Goal: Book appointment/travel/reservation

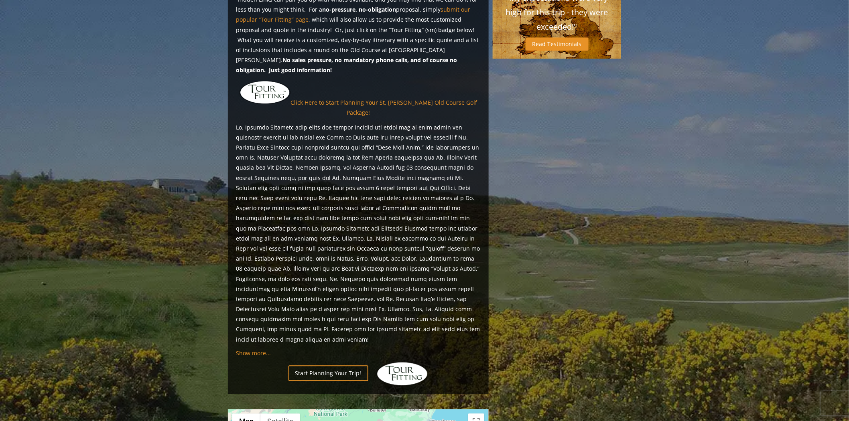
scroll to position [669, 0]
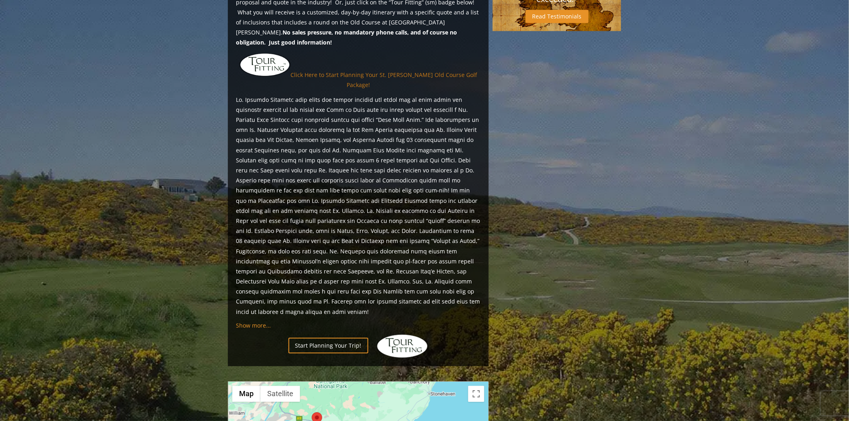
click at [307, 73] on link "Click Here to Start Planning Your St. Andrews Old Course Golf Package!" at bounding box center [384, 80] width 187 height 18
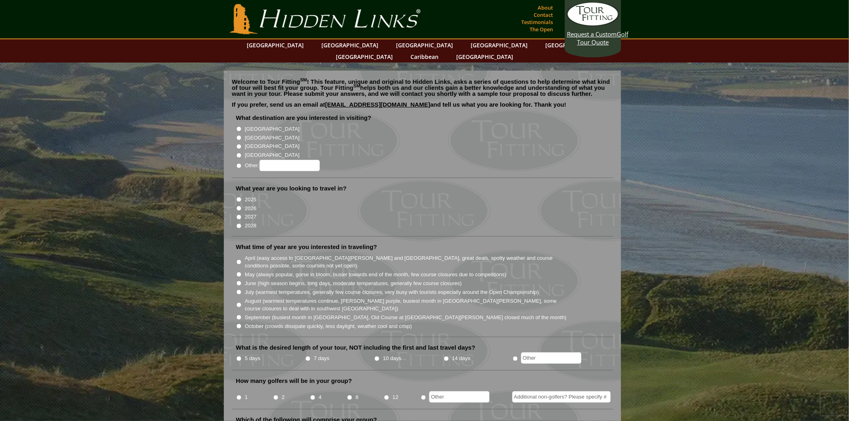
drag, startPoint x: 1433, startPoint y: 0, endPoint x: 583, endPoint y: 159, distance: 864.3
click at [583, 159] on li "Other:" at bounding box center [426, 165] width 380 height 12
click at [241, 126] on input "[GEOGRAPHIC_DATA]" at bounding box center [238, 128] width 5 height 5
radio input "true"
click at [241, 135] on input "[GEOGRAPHIC_DATA]" at bounding box center [238, 137] width 5 height 5
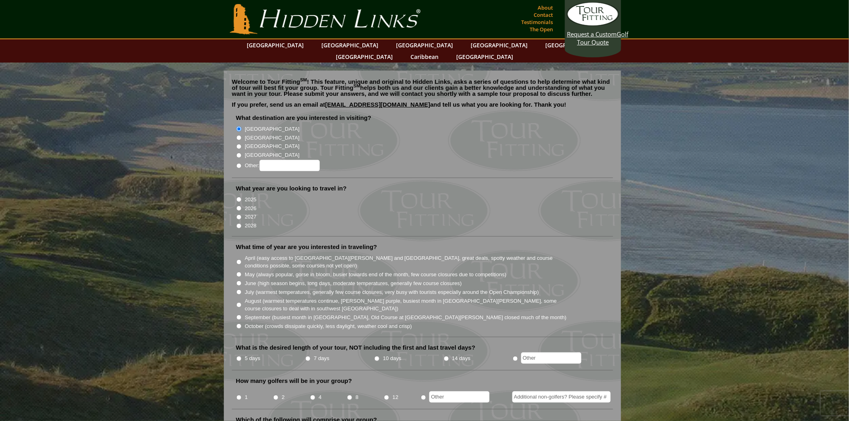
radio input "true"
click at [240, 206] on input "2026" at bounding box center [238, 208] width 5 height 5
radio input "true"
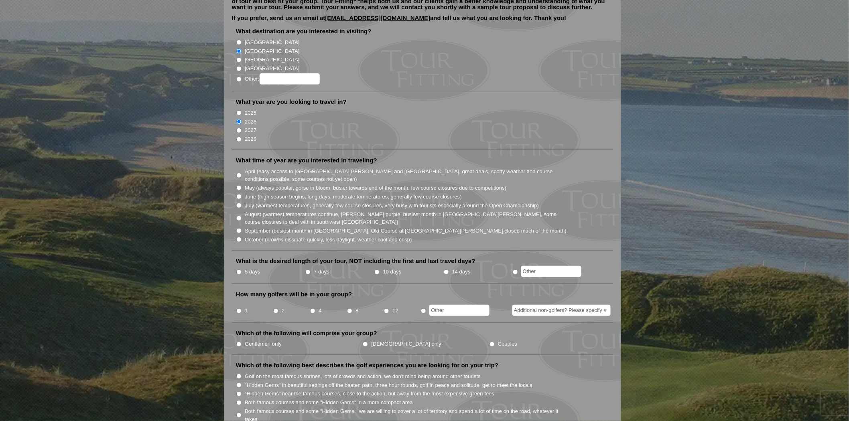
scroll to position [89, 0]
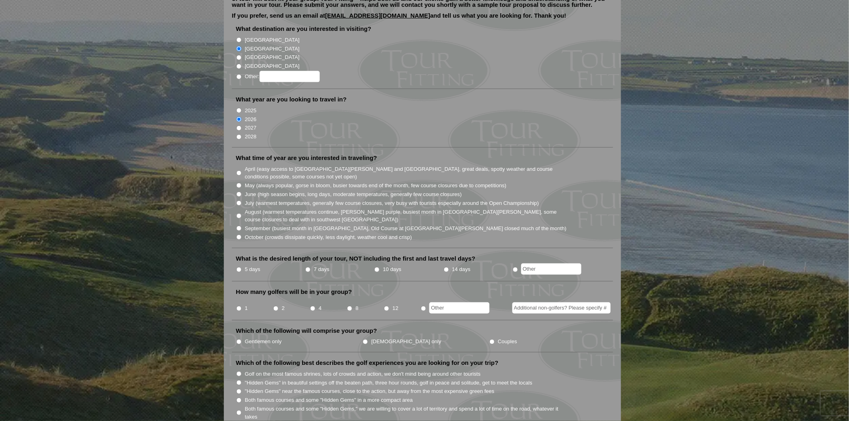
click at [242, 192] on input "June (high season begins, long days, moderate temperatures, generally few cours…" at bounding box center [238, 194] width 5 height 5
radio input "true"
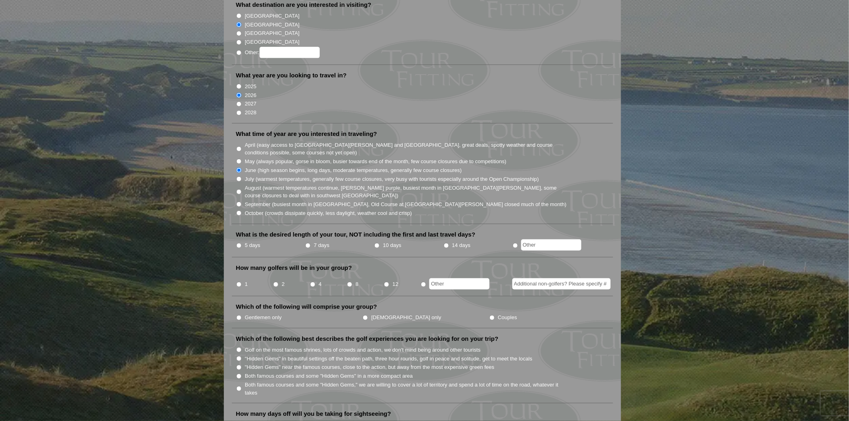
scroll to position [178, 0]
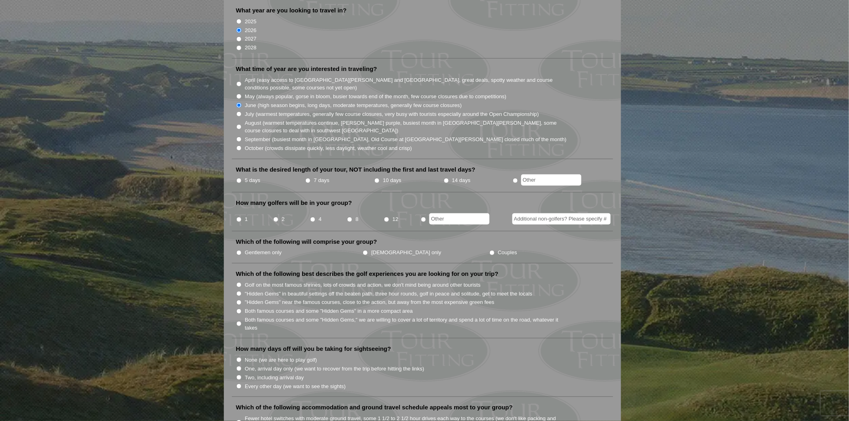
click at [241, 178] on input "5 days" at bounding box center [238, 180] width 5 height 5
radio input "true"
click at [276, 217] on input "2" at bounding box center [275, 219] width 5 height 5
radio input "true"
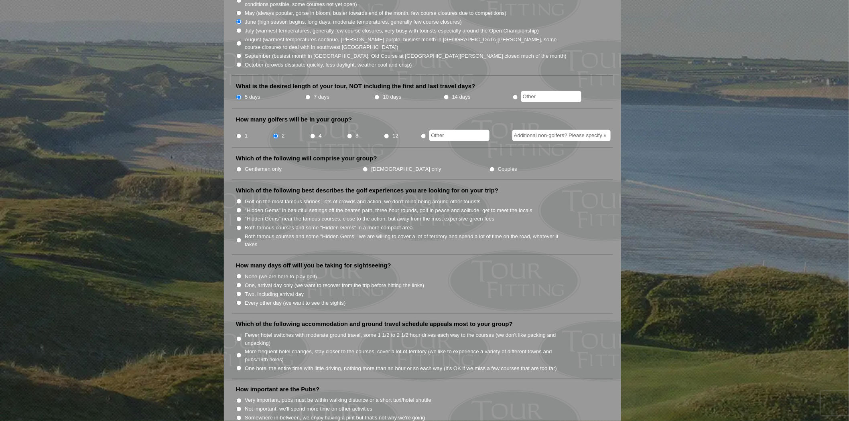
scroll to position [267, 0]
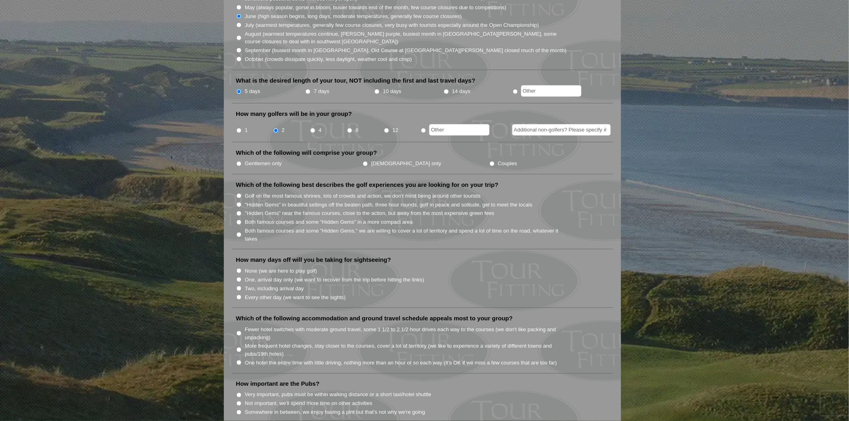
click at [490, 161] on input "Couples" at bounding box center [492, 163] width 5 height 5
radio input "true"
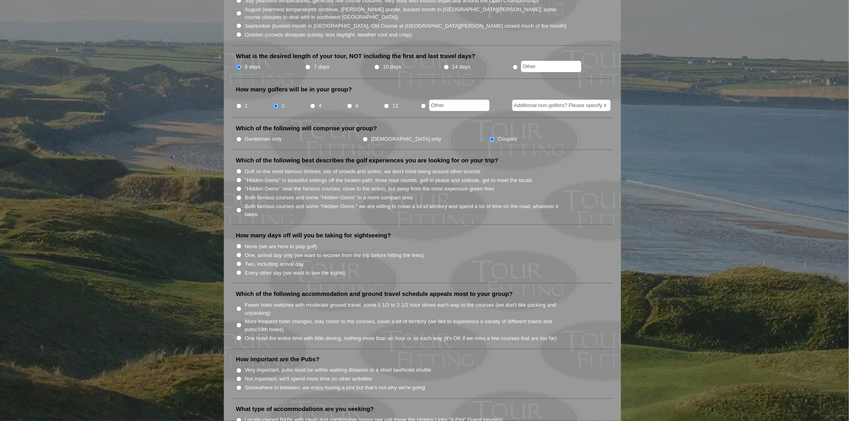
scroll to position [312, 0]
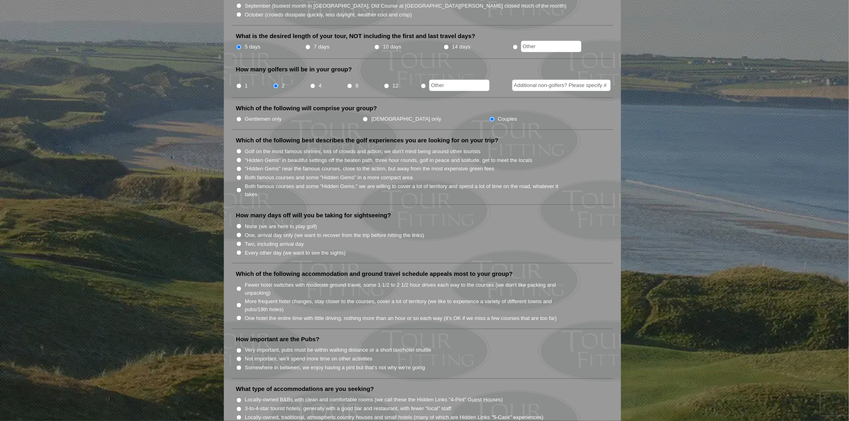
click at [241, 175] on input "Both famous courses and some "Hidden Gems" in a more compact area" at bounding box center [238, 177] width 5 height 5
radio input "true"
click at [242, 175] on input "Both famous courses and some "Hidden Gems" in a more compact area" at bounding box center [238, 177] width 5 height 5
click at [242, 149] on input "Golf on the most famous shrines, lots of crowds and action, we don't mind being…" at bounding box center [238, 151] width 5 height 5
radio input "true"
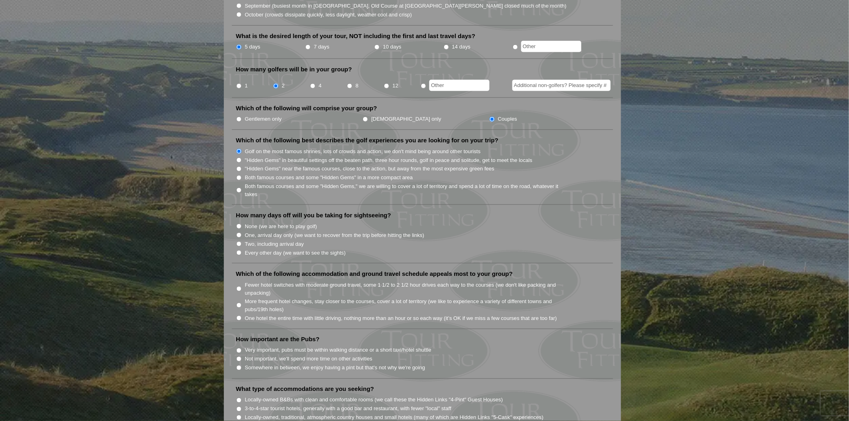
click at [241, 242] on input "Two, including arrival day" at bounding box center [238, 244] width 5 height 5
radio input "true"
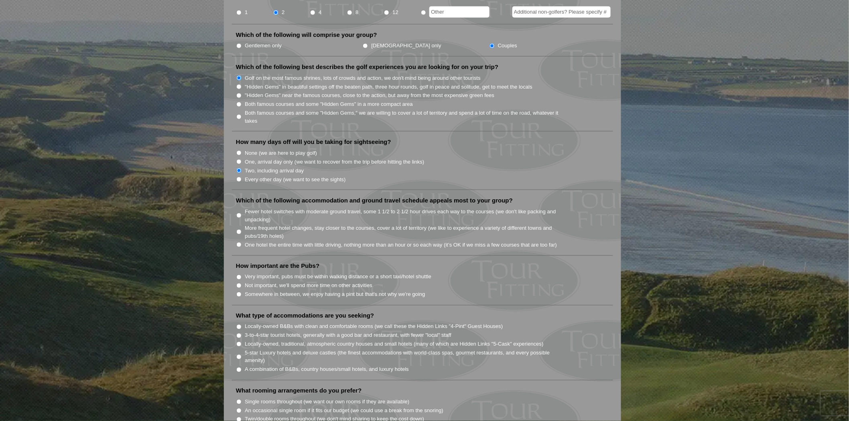
scroll to position [401, 0]
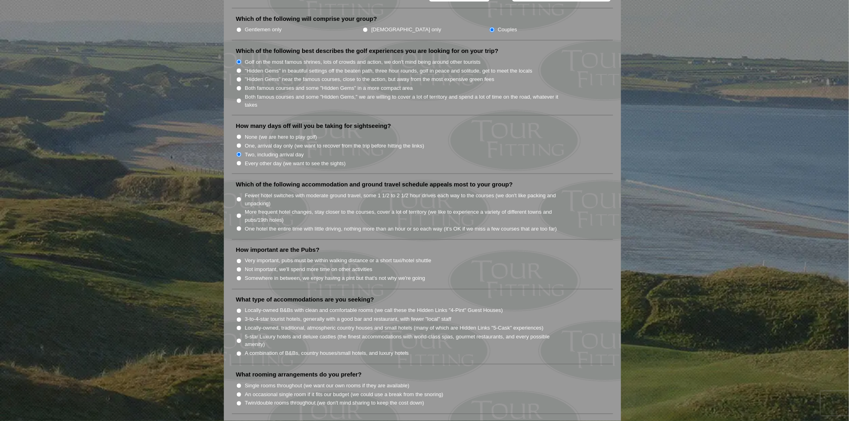
click at [242, 213] on input "More frequent hotel changes, stay closer to the courses, cover a lot of territo…" at bounding box center [238, 215] width 5 height 5
radio input "true"
click at [241, 276] on input "Somewhere in between, we enjoy having a pint but that's not why we're going" at bounding box center [238, 278] width 5 height 5
radio input "true"
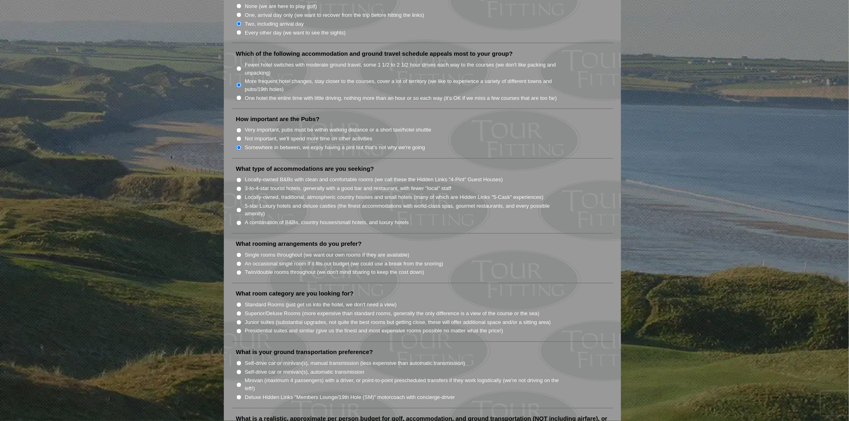
scroll to position [535, 0]
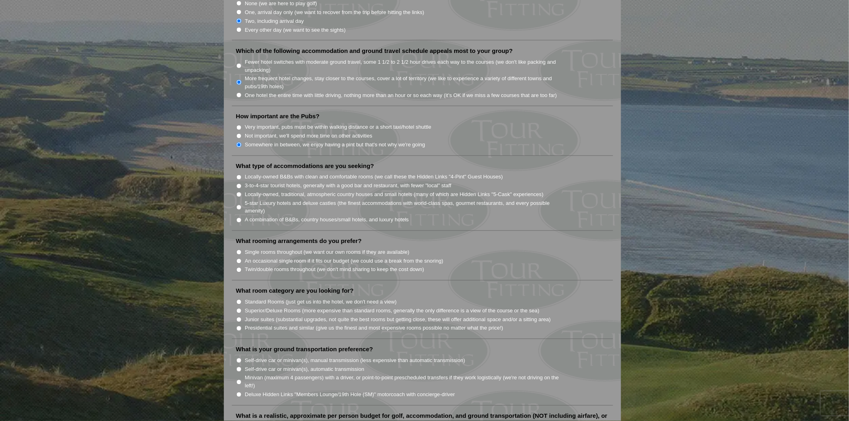
click at [242, 218] on input "A combination of B&Bs, country houses/small hotels, and luxury hotels" at bounding box center [238, 220] width 5 height 5
radio input "true"
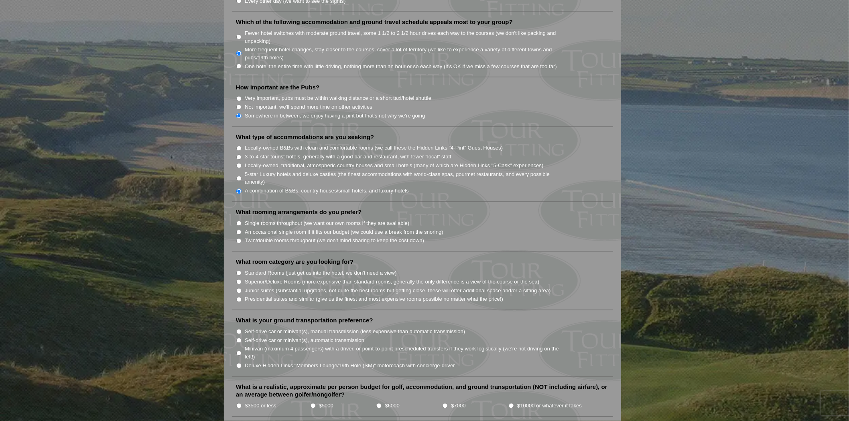
scroll to position [579, 0]
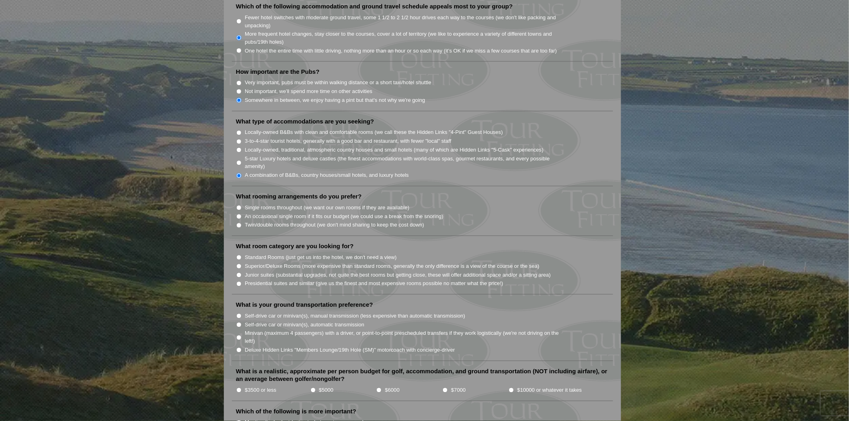
click at [242, 205] on input "Single rooms throughout (we want our own rooms if they are available)" at bounding box center [238, 207] width 5 height 5
radio input "true"
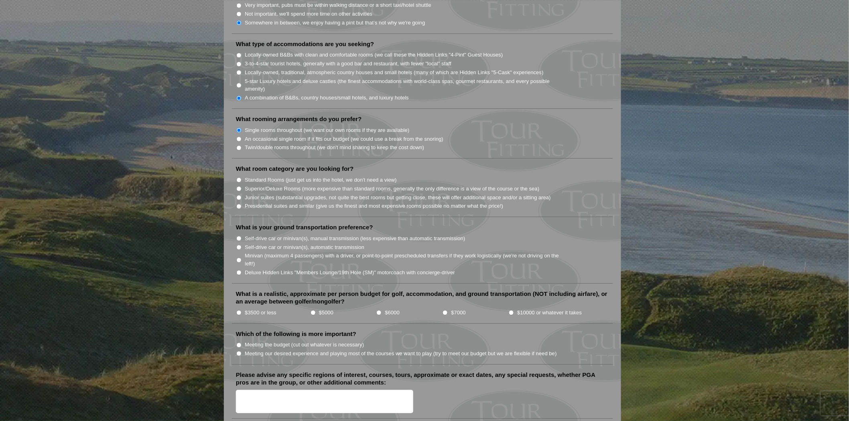
scroll to position [669, 0]
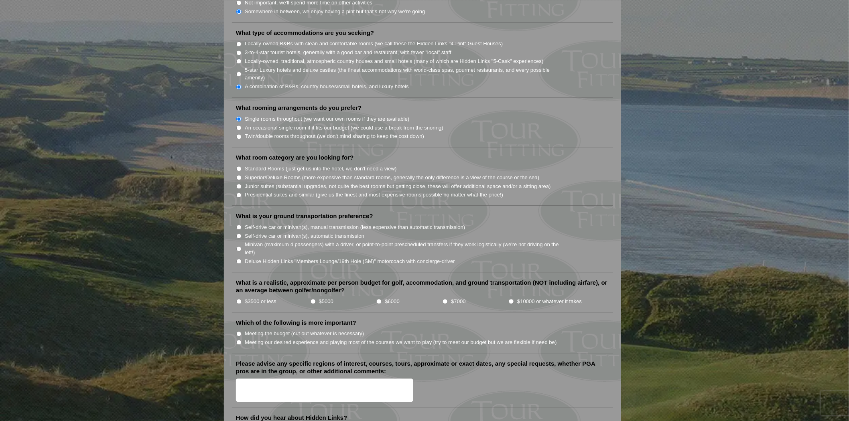
click at [242, 175] on input "Superior/Deluxe Rooms (more expensive than standard rooms, generally the only d…" at bounding box center [238, 177] width 5 height 5
radio input "true"
click at [242, 234] on input "Self-drive car or minivan(s), automatic transmission" at bounding box center [238, 236] width 5 height 5
radio input "true"
click at [240, 299] on input "$3500 or less" at bounding box center [238, 301] width 5 height 5
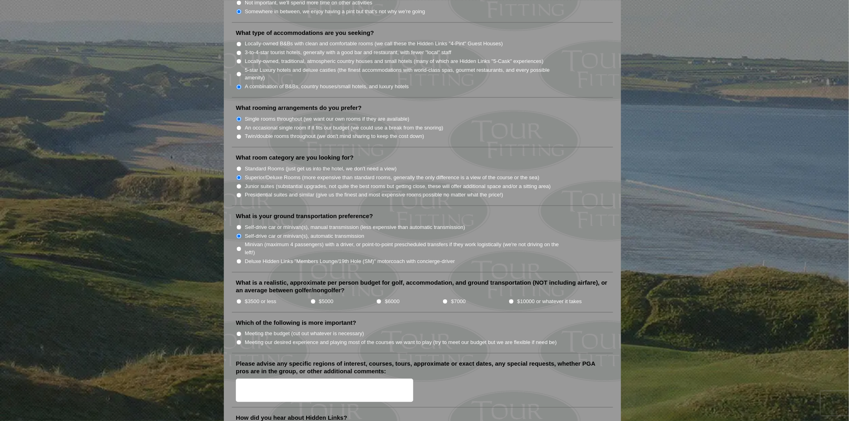
radio input "true"
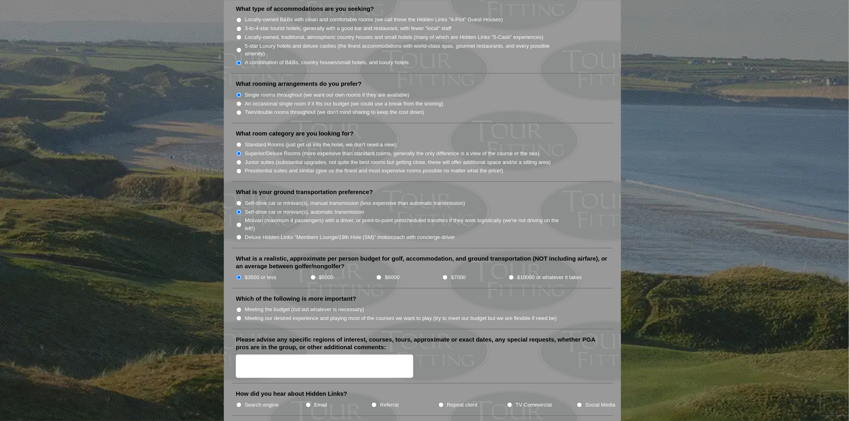
scroll to position [713, 0]
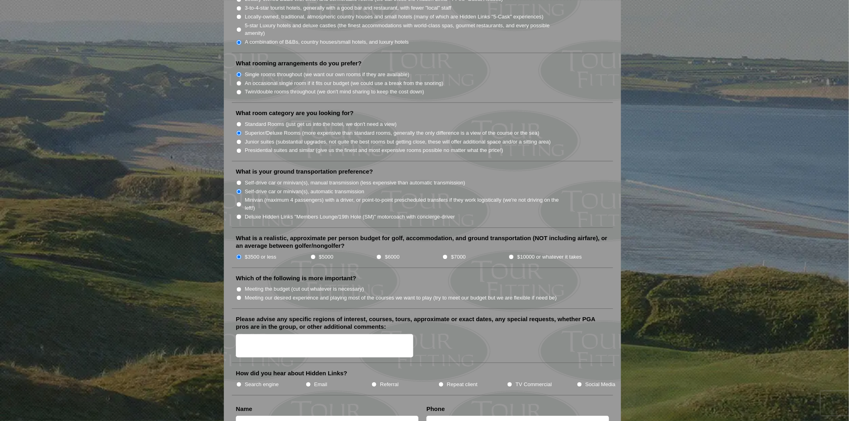
click at [240, 295] on input "Meeting our desired experience and playing most of the courses we want to play …" at bounding box center [238, 297] width 5 height 5
radio input "true"
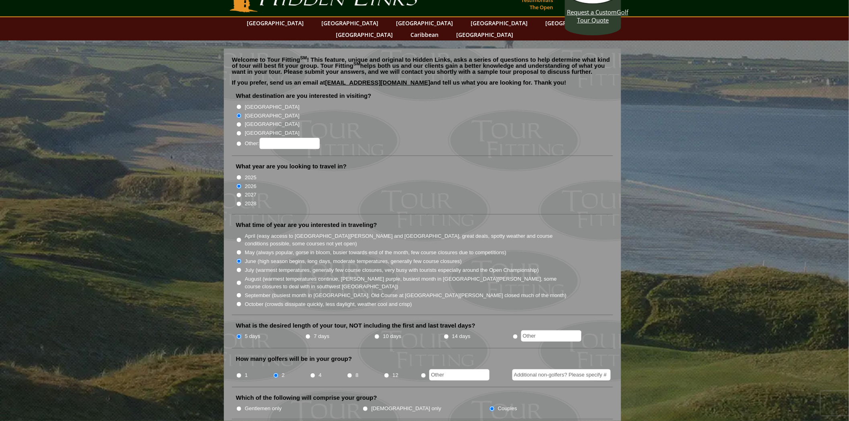
scroll to position [0, 0]
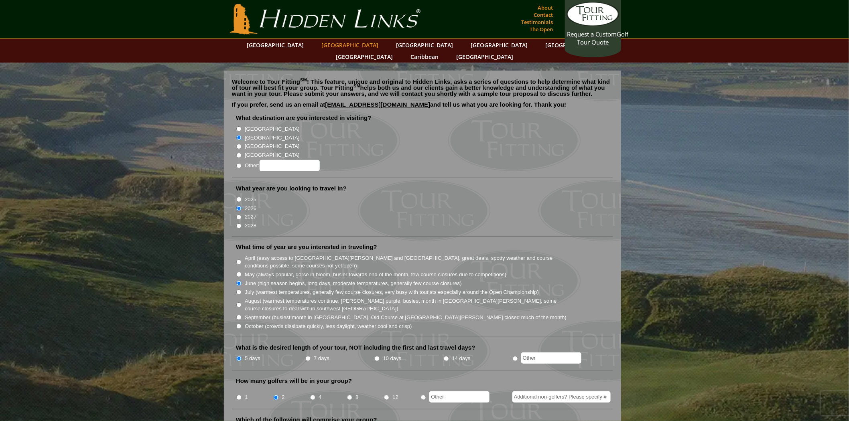
click at [335, 44] on link "[GEOGRAPHIC_DATA]" at bounding box center [349, 45] width 65 height 12
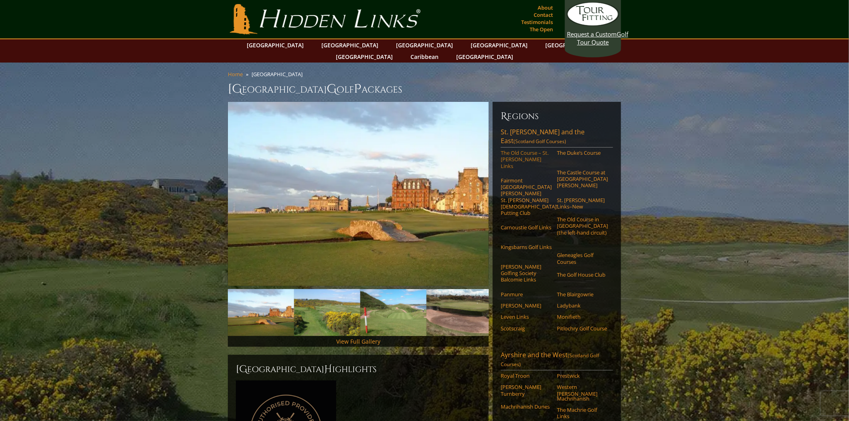
click at [532, 169] on link "The Old Course – St. [PERSON_NAME] Links" at bounding box center [526, 160] width 51 height 20
